Goal: Transaction & Acquisition: Download file/media

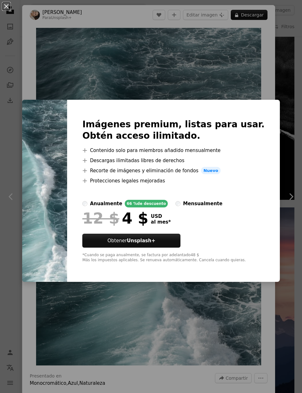
scroll to position [498, 0]
click at [268, 64] on div "An X shape Imágenes premium, listas para usar. Obtén acceso ilimitado. A plus s…" at bounding box center [151, 196] width 302 height 393
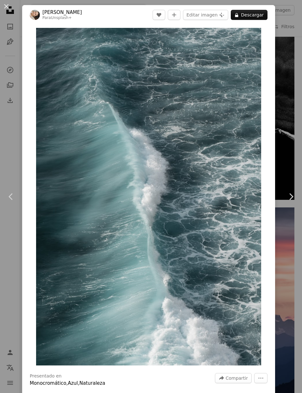
click at [8, 7] on button "An X shape" at bounding box center [7, 7] width 8 height 8
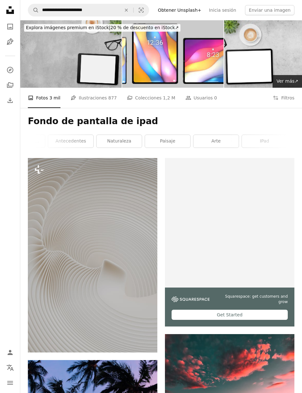
scroll to position [0, 79]
click at [218, 142] on link "arte" at bounding box center [213, 141] width 45 height 13
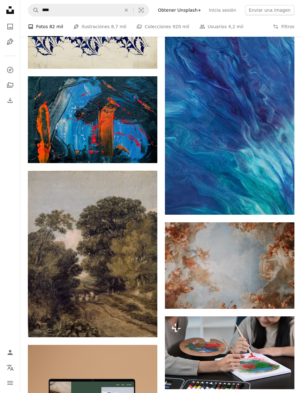
scroll to position [1794, 0]
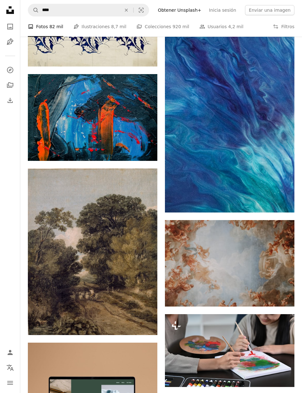
click at [59, 237] on img at bounding box center [93, 252] width 130 height 167
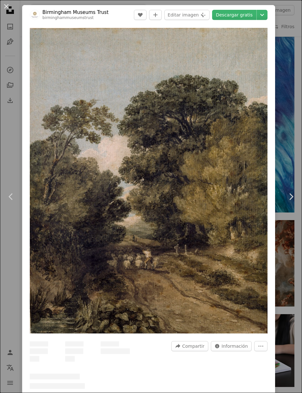
scroll to position [1819, 0]
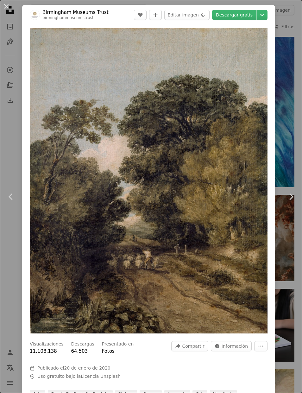
click at [4, 3] on button "An X shape" at bounding box center [7, 7] width 8 height 8
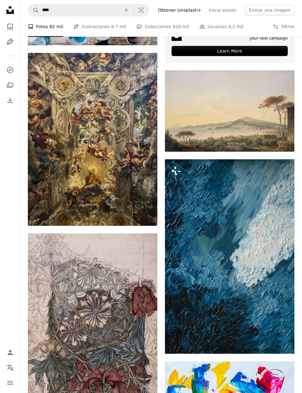
scroll to position [3685, 0]
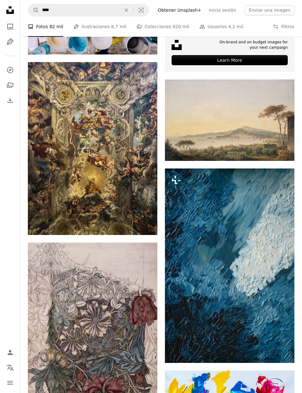
click at [147, 222] on icon "Arrow pointing down" at bounding box center [144, 224] width 5 height 8
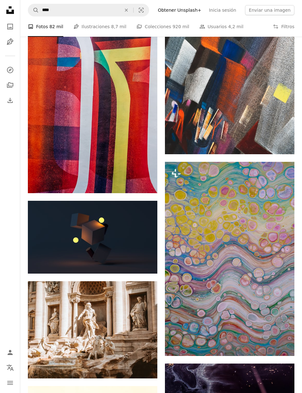
scroll to position [4274, 0]
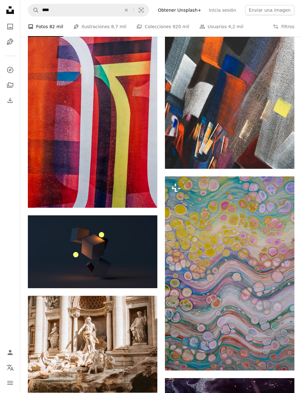
click at [130, 7] on button "An X shape" at bounding box center [126, 10] width 14 height 12
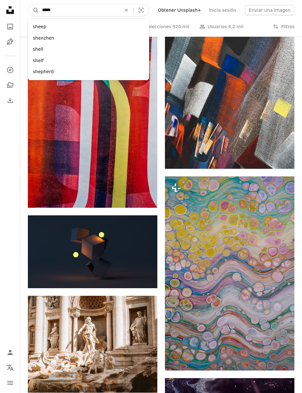
type input "******"
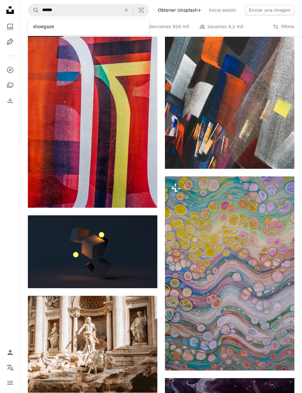
click at [72, 26] on div "shoegaze" at bounding box center [88, 26] width 121 height 11
